Goal: Task Accomplishment & Management: Use online tool/utility

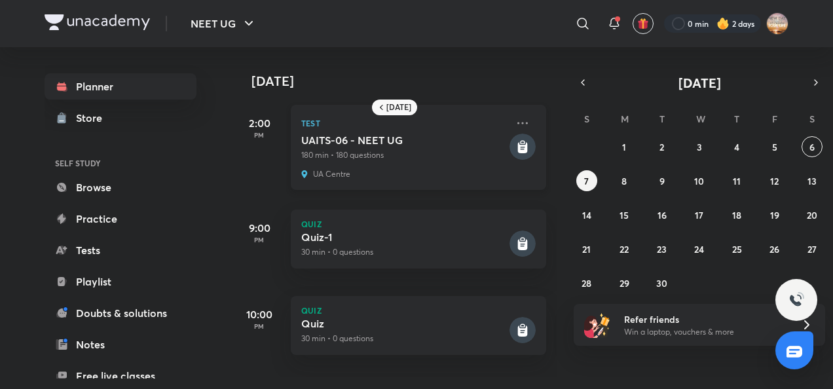
click at [515, 138] on rect at bounding box center [523, 147] width 26 height 26
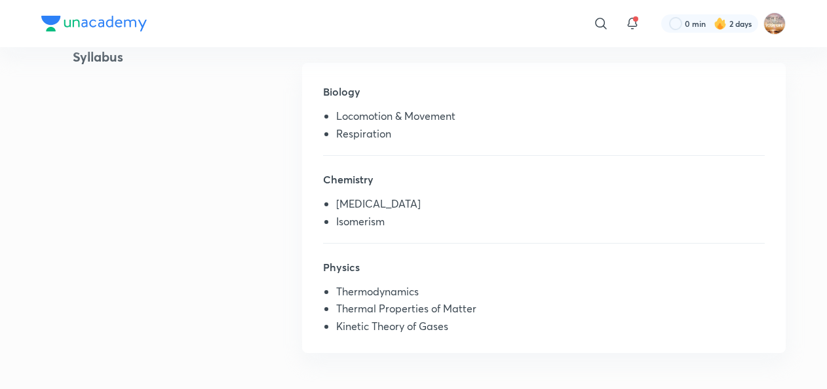
scroll to position [320, 0]
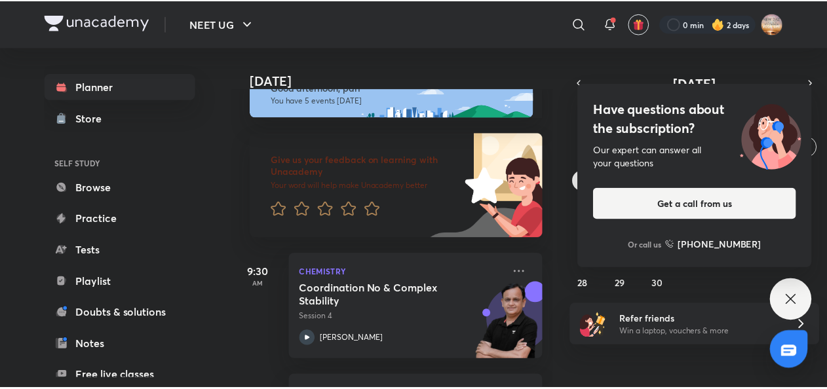
scroll to position [110, 0]
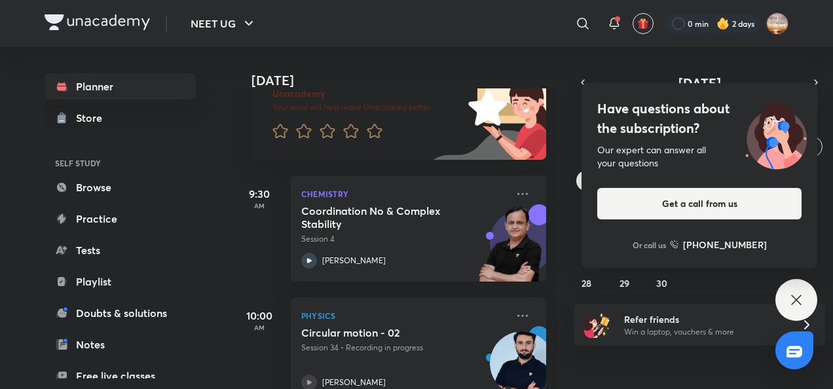
click at [798, 296] on icon at bounding box center [797, 300] width 16 height 16
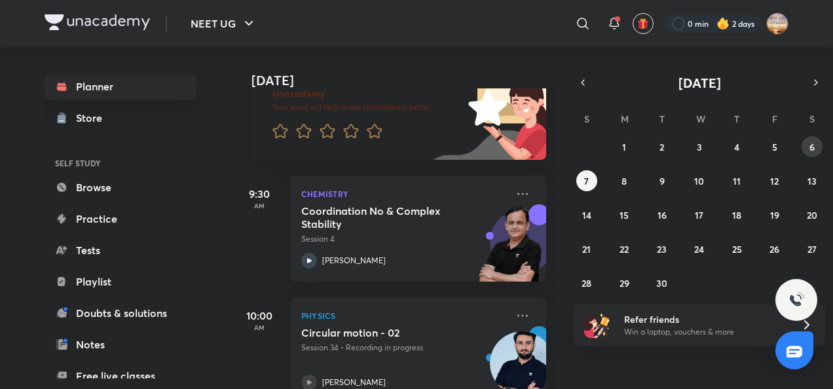
click at [817, 138] on button "6" at bounding box center [812, 146] width 21 height 21
click at [625, 185] on abbr "8" at bounding box center [624, 181] width 5 height 12
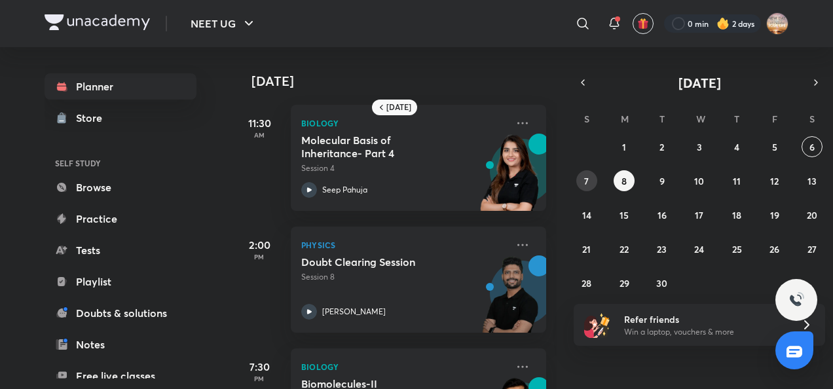
click at [576, 182] on button "7" at bounding box center [586, 180] width 21 height 21
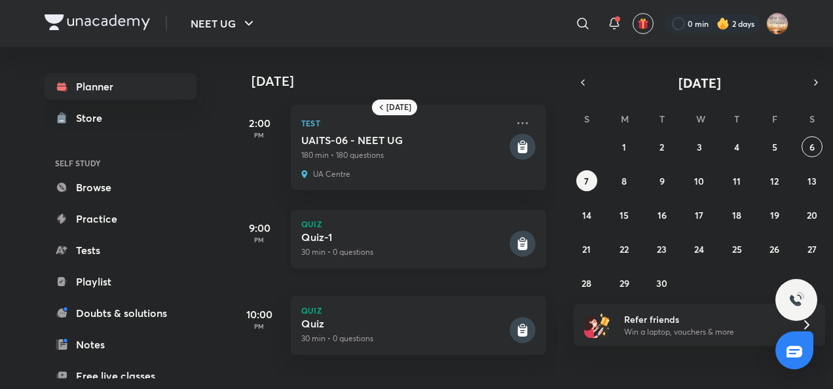
click at [510, 253] on rect at bounding box center [523, 244] width 26 height 26
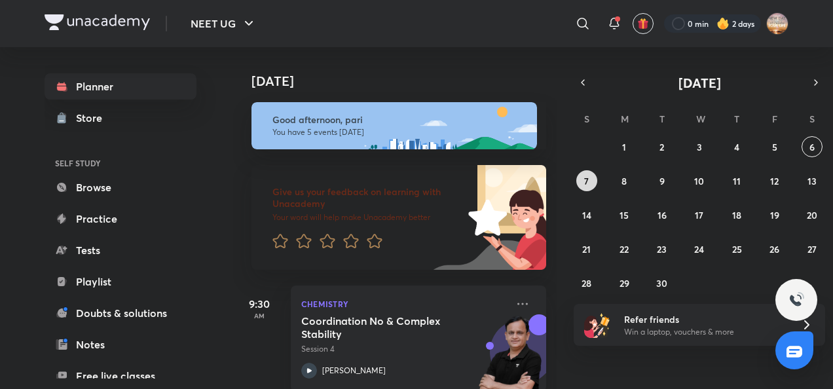
click at [579, 173] on button "7" at bounding box center [586, 180] width 21 height 21
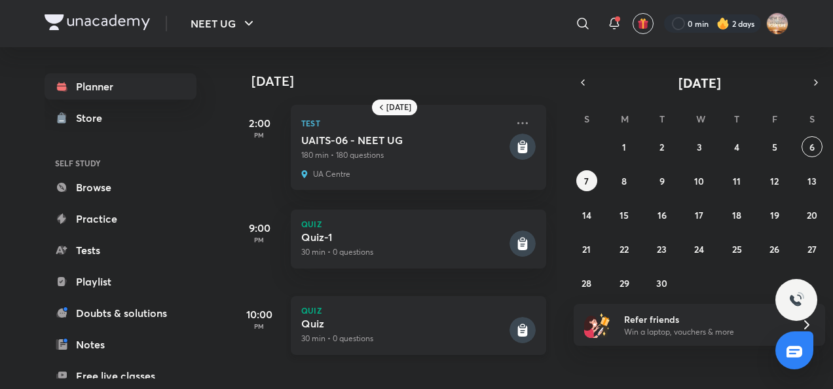
click at [510, 328] on rect at bounding box center [523, 330] width 26 height 26
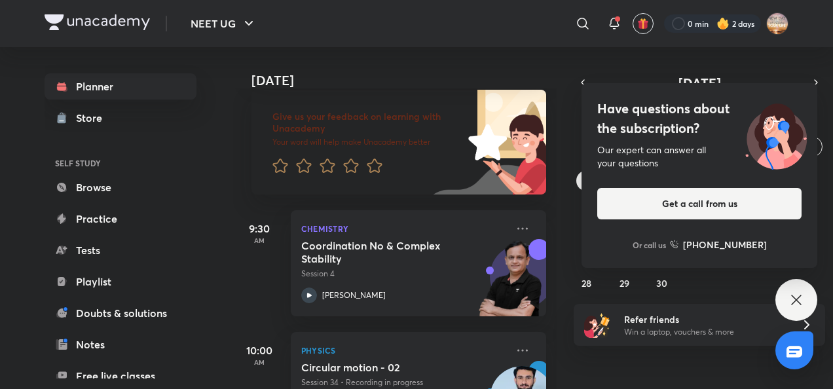
scroll to position [77, 0]
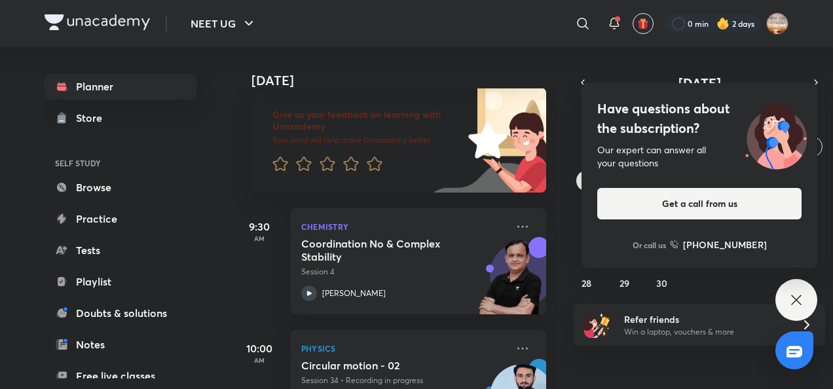
click at [795, 303] on icon at bounding box center [797, 300] width 16 height 16
